Goal: Task Accomplishment & Management: Manage account settings

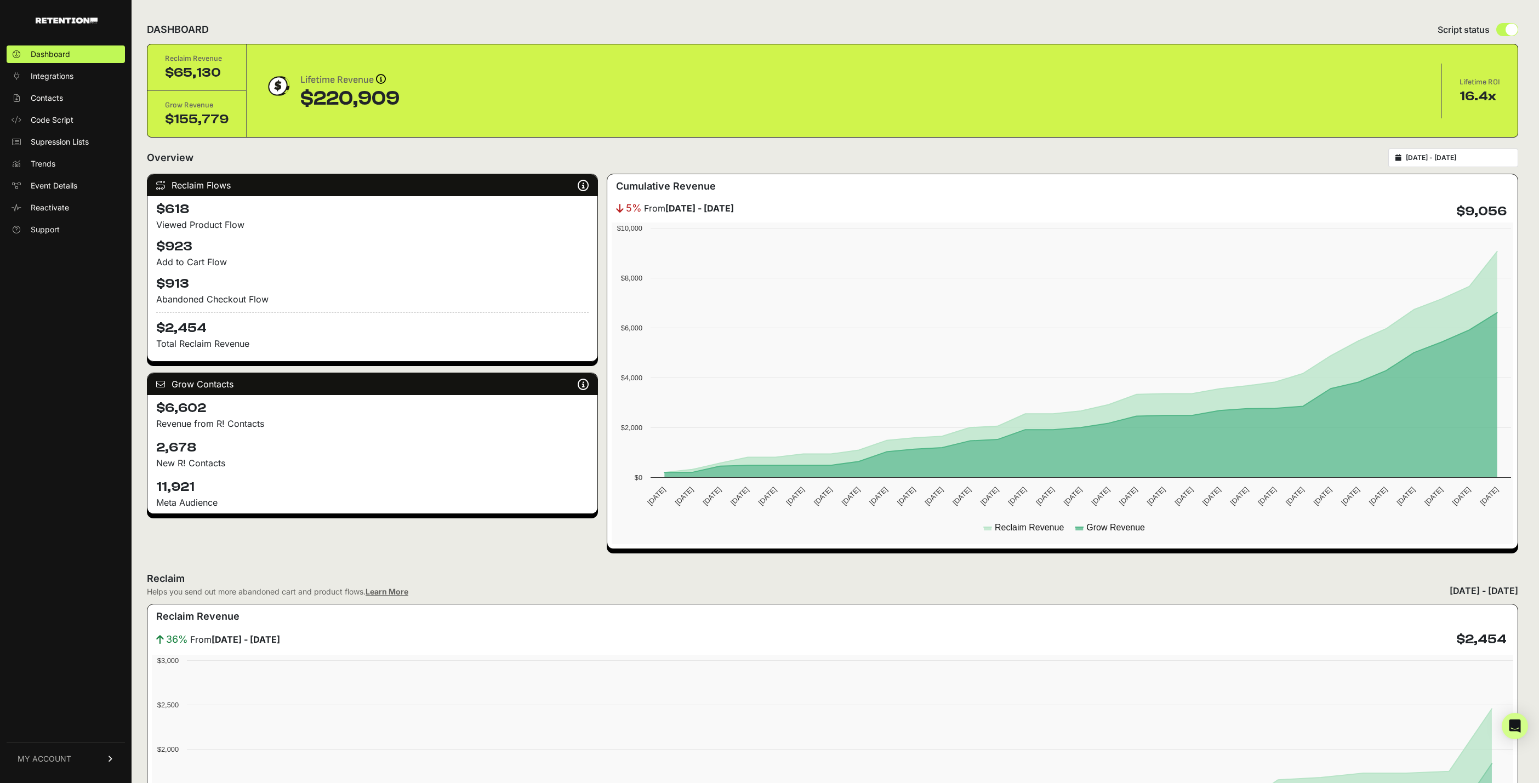
click at [67, 767] on link "MY ACCOUNT" at bounding box center [66, 758] width 118 height 33
click at [60, 725] on link "Billing" at bounding box center [66, 723] width 118 height 18
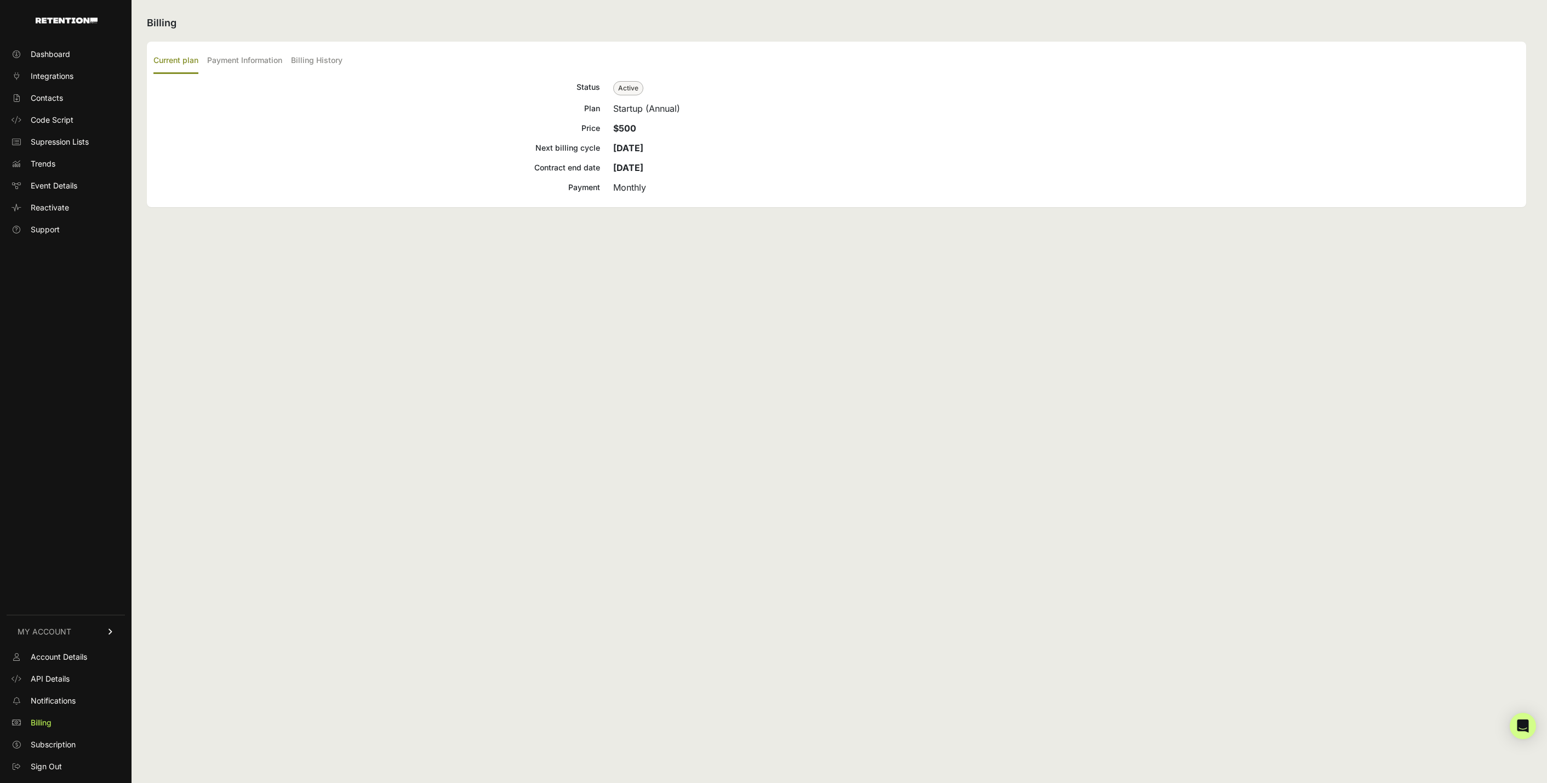
click at [632, 166] on strong "[DATE]" at bounding box center [628, 167] width 30 height 11
click at [626, 150] on strong "Oct 04, 2025" at bounding box center [628, 147] width 30 height 11
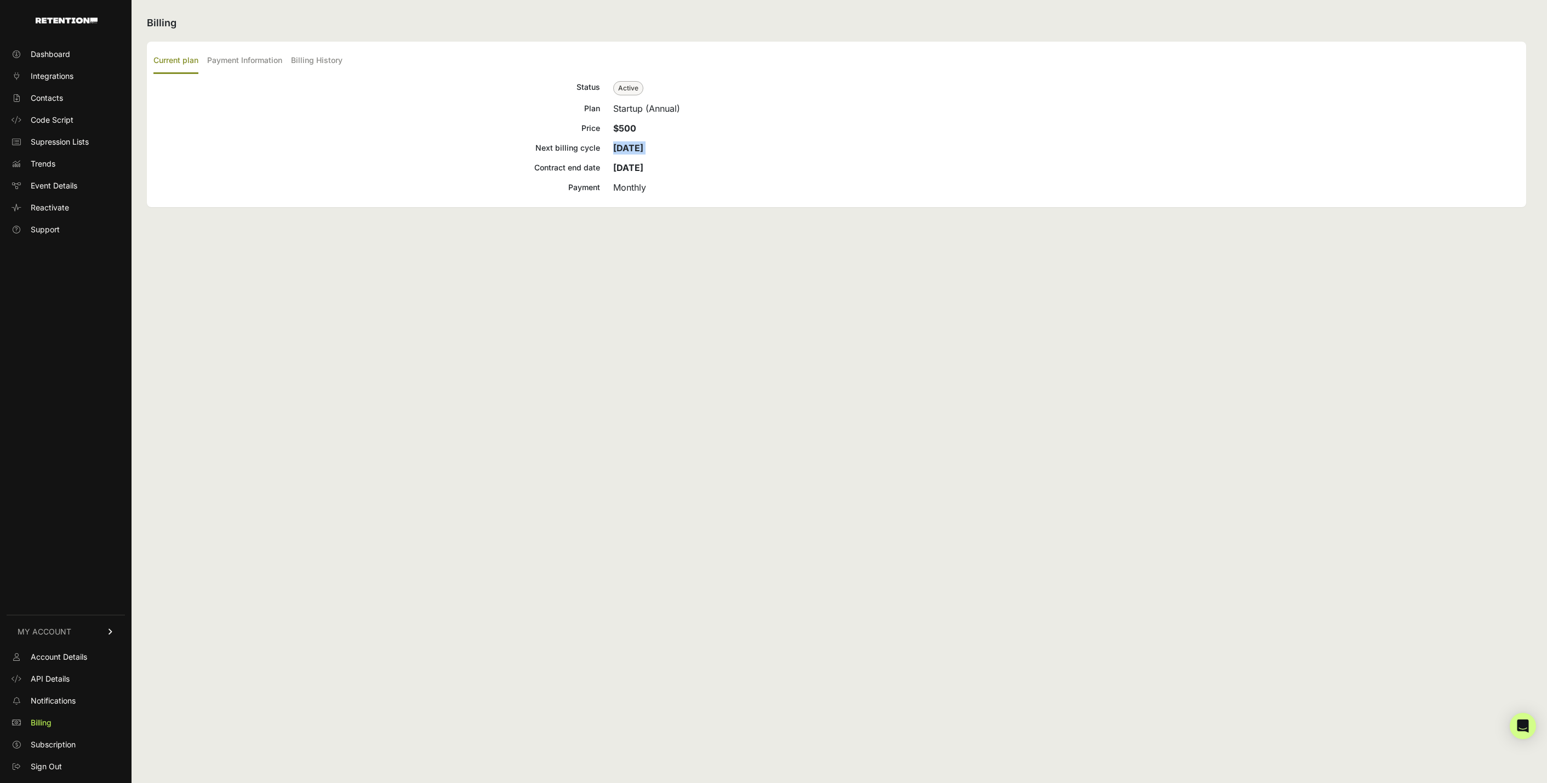
click at [626, 150] on strong "Oct 04, 2025" at bounding box center [628, 147] width 30 height 11
click at [253, 58] on label "Payment Information" at bounding box center [244, 61] width 75 height 26
click at [0, 0] on input "Payment Information" at bounding box center [0, 0] width 0 height 0
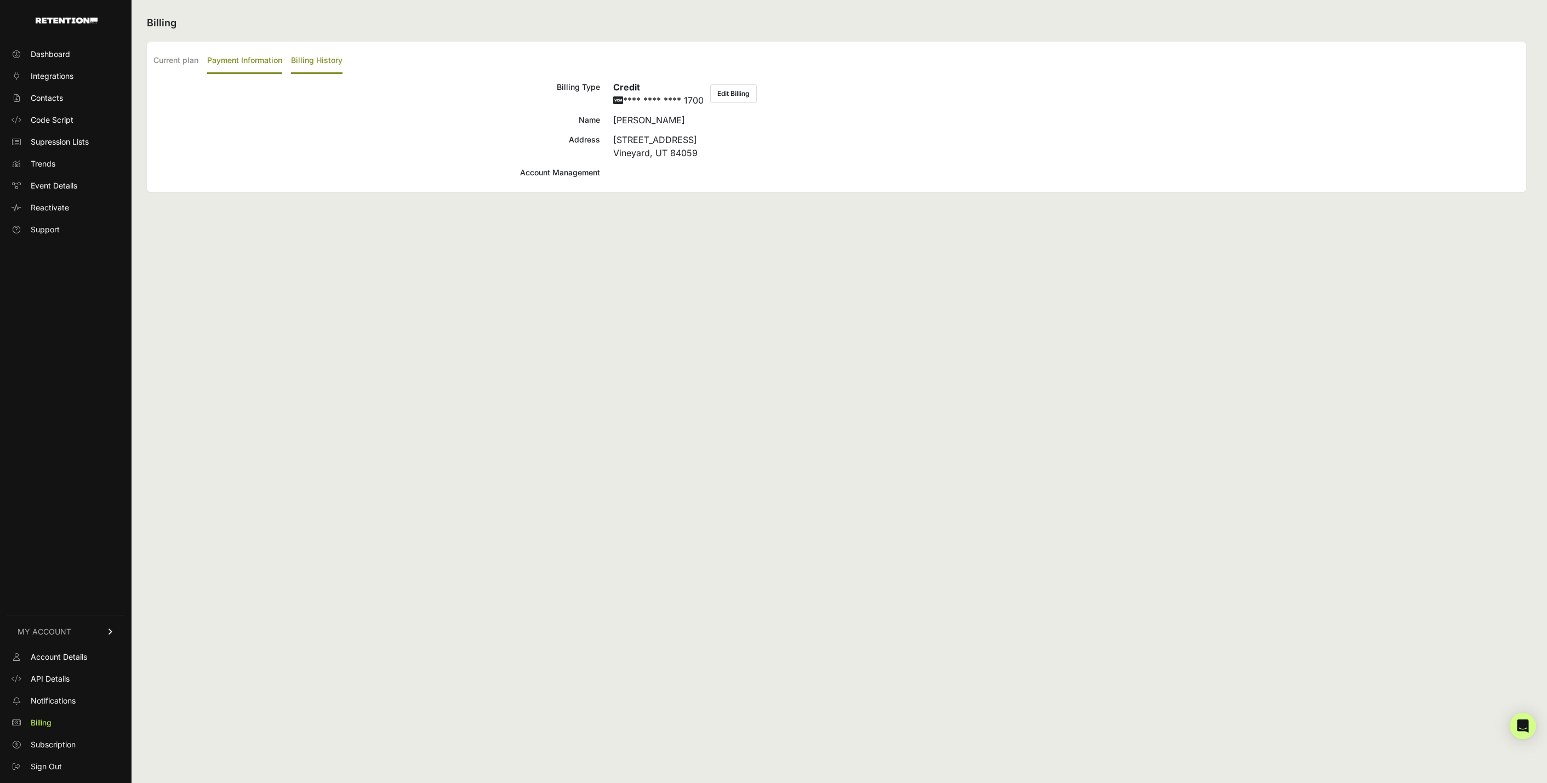
click at [313, 58] on label "Billing History" at bounding box center [317, 61] width 52 height 26
click at [0, 0] on input "Billing History" at bounding box center [0, 0] width 0 height 0
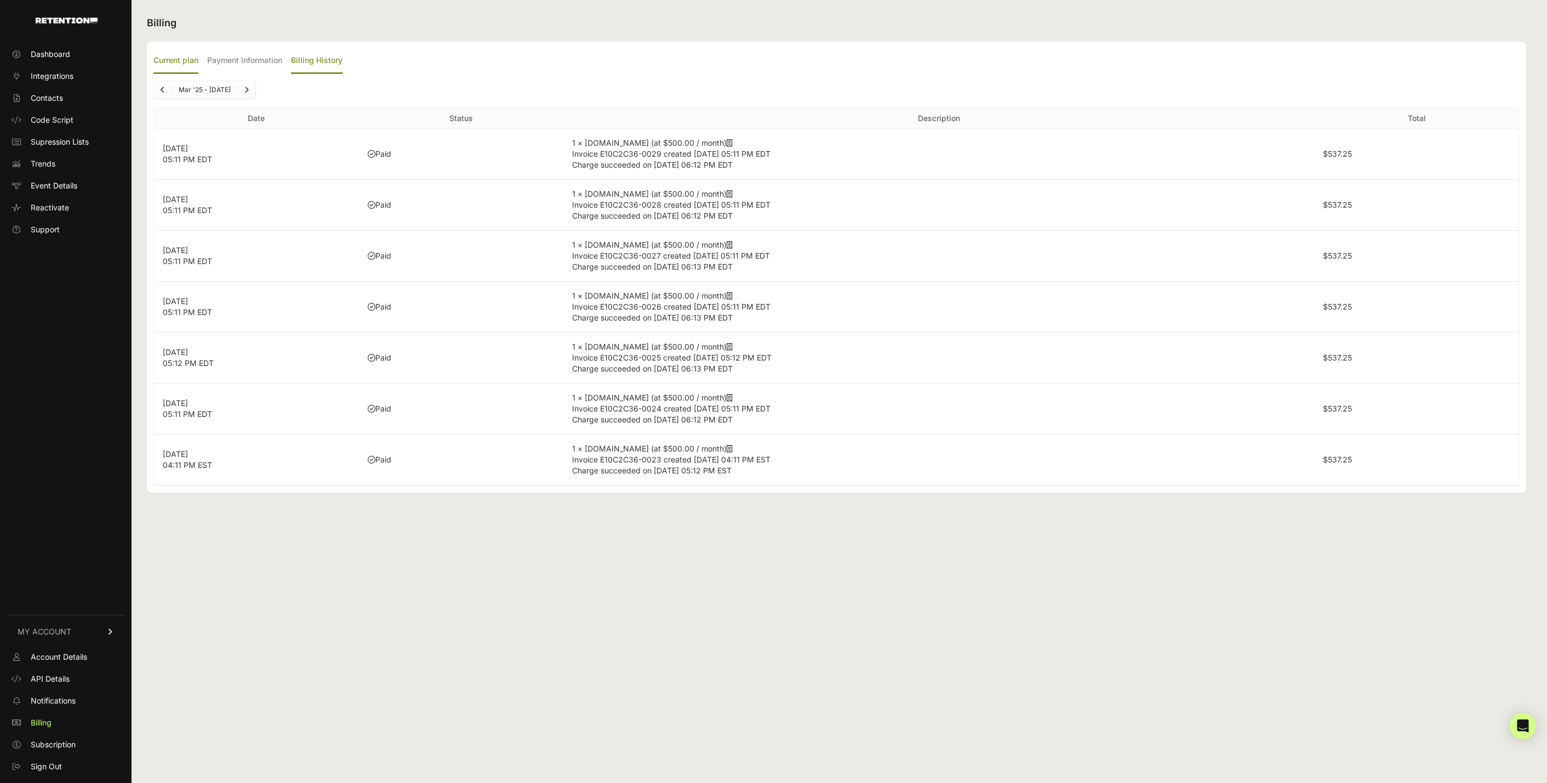
click at [184, 61] on label "Current plan" at bounding box center [175, 61] width 45 height 26
click at [0, 0] on input "Current plan" at bounding box center [0, 0] width 0 height 0
